Goal: Find specific page/section: Find specific page/section

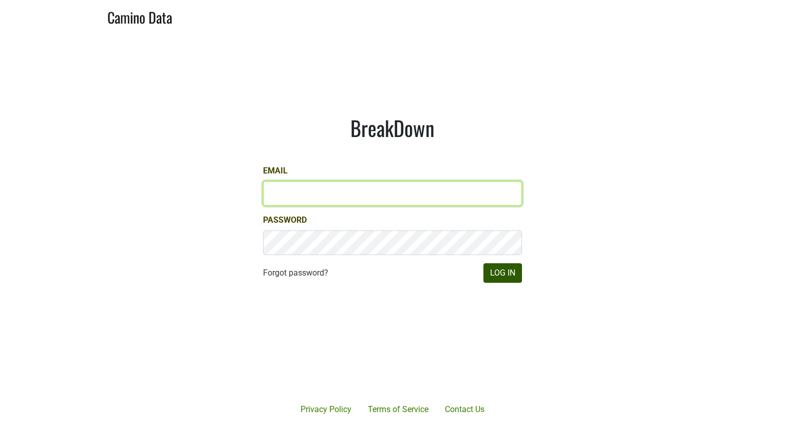
type input "[EMAIL_ADDRESS][DOMAIN_NAME]"
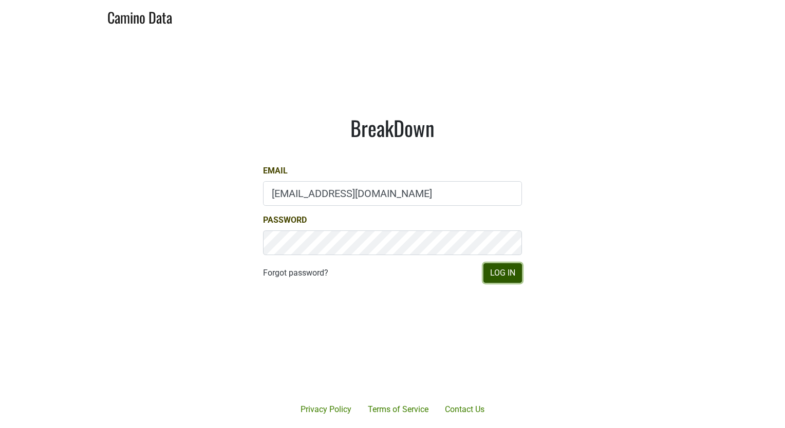
click at [503, 274] on button "Log In" at bounding box center [502, 273] width 39 height 20
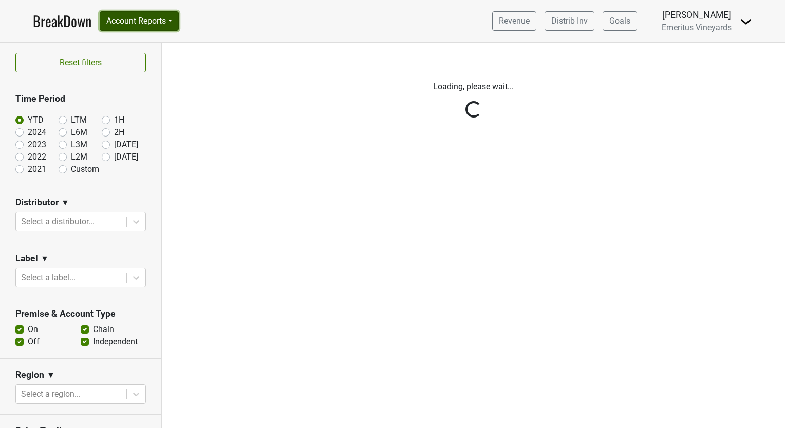
click at [135, 15] on button "Account Reports" at bounding box center [139, 21] width 79 height 20
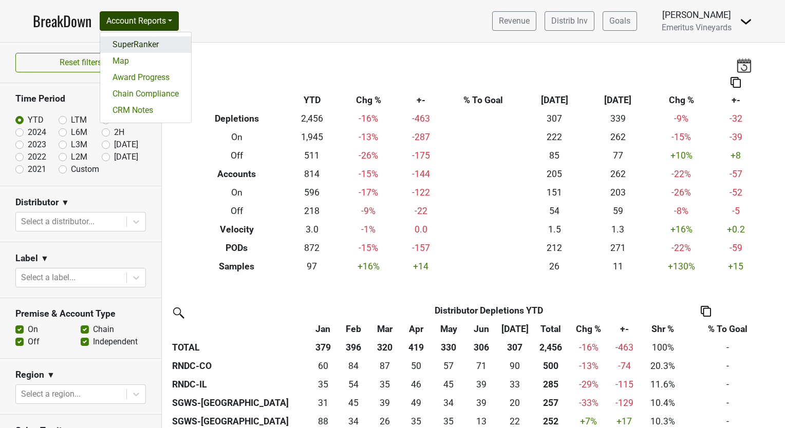
click at [146, 50] on link "SuperRanker" at bounding box center [145, 44] width 91 height 16
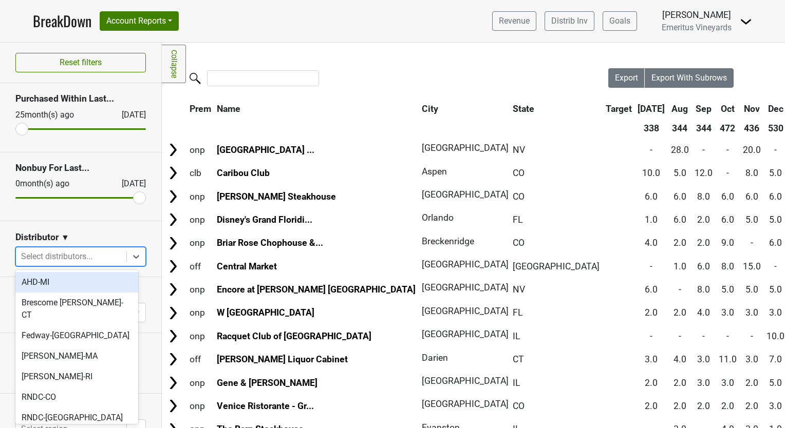
click at [83, 256] on div at bounding box center [71, 257] width 100 height 14
type input "co"
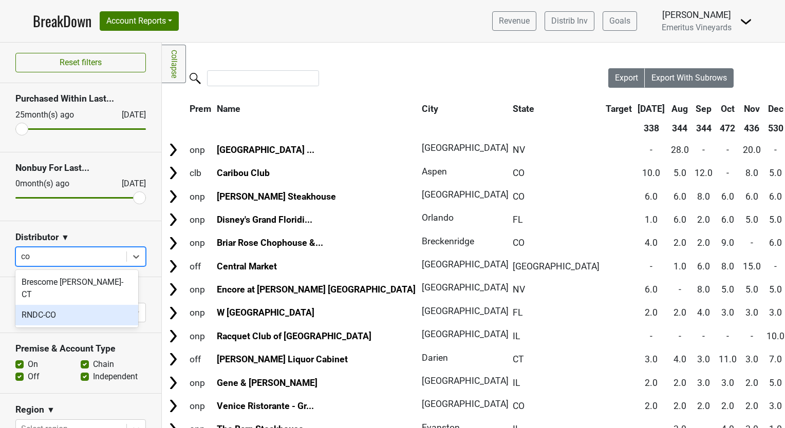
click at [83, 305] on div "RNDC-CO" at bounding box center [76, 315] width 123 height 21
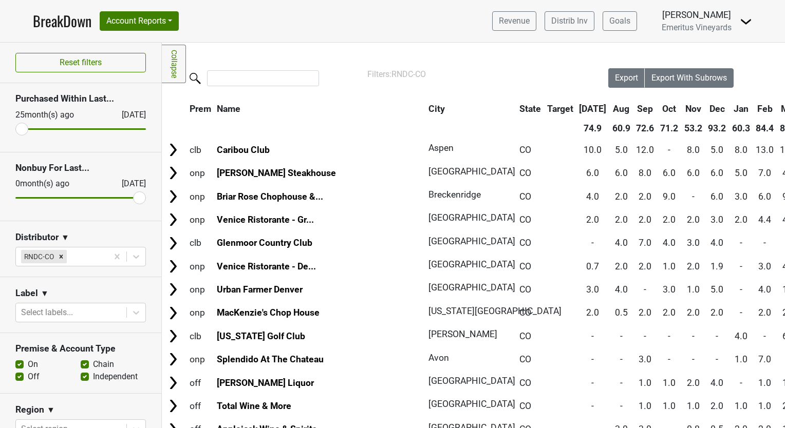
click at [271, 87] on div at bounding box center [385, 79] width 446 height 22
click at [270, 81] on input "search" at bounding box center [263, 78] width 112 height 16
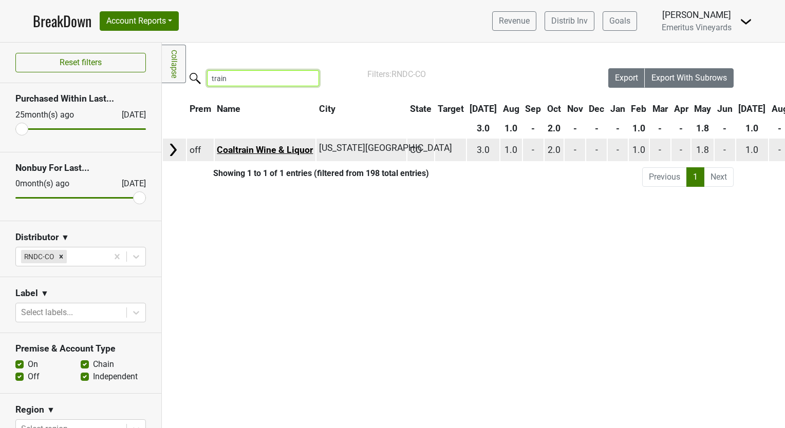
type input "train"
click at [253, 150] on link "Coaltrain Wine & Liquor" at bounding box center [265, 150] width 96 height 10
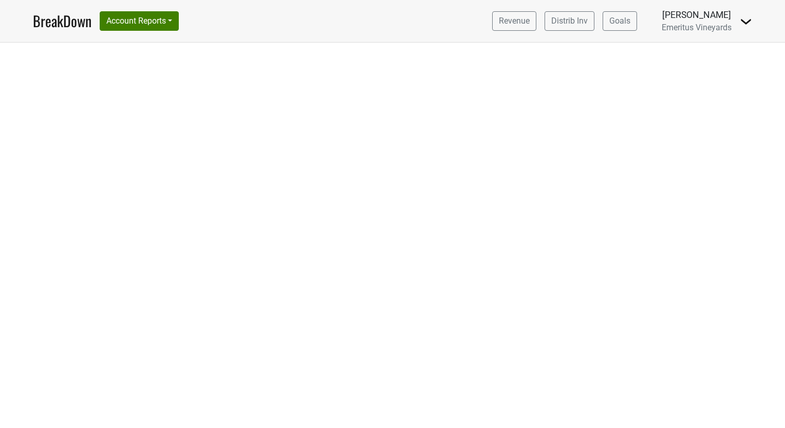
select select "CA"
